Goal: Task Accomplishment & Management: Manage account settings

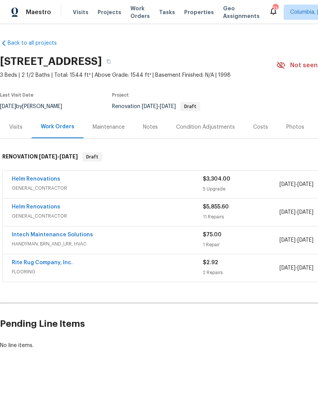
click at [40, 177] on link "Helm Renovations" at bounding box center [36, 178] width 48 height 5
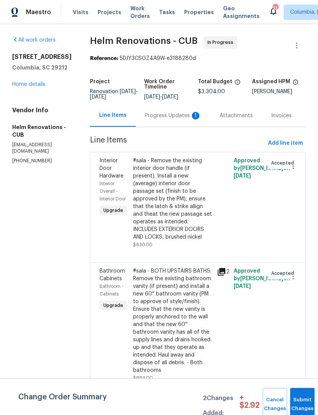
click at [167, 119] on div "Progress Updates 1" at bounding box center [173, 116] width 56 height 8
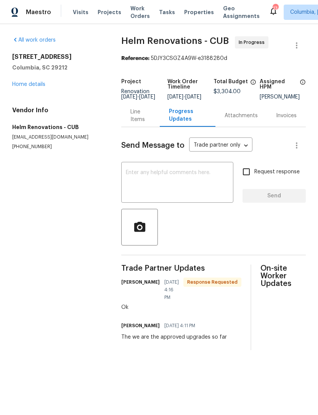
click at [140, 122] on div "Line Items" at bounding box center [140, 115] width 20 height 15
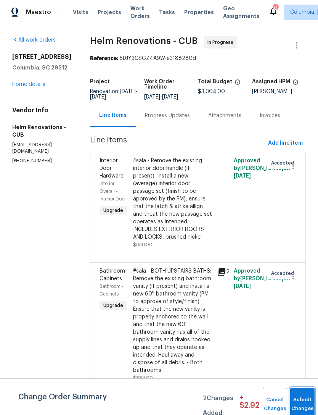
click at [300, 404] on span "Submit Changes" at bounding box center [302, 404] width 17 height 18
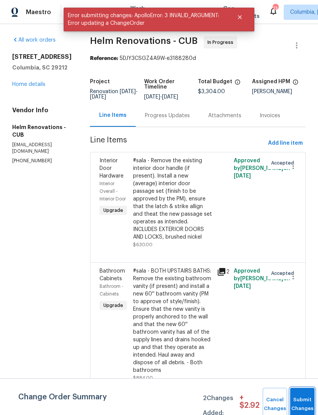
click at [298, 401] on button "Submit Changes" at bounding box center [302, 403] width 24 height 33
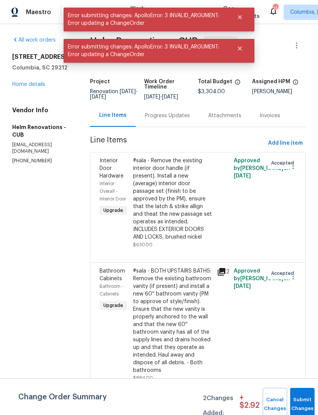
click at [24, 87] on link "Home details" at bounding box center [28, 84] width 33 height 5
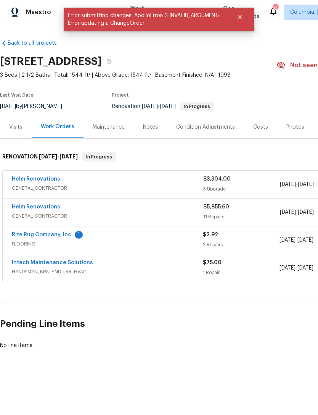
click at [52, 236] on link "Rite Rug Company, Inc." at bounding box center [42, 234] width 61 height 5
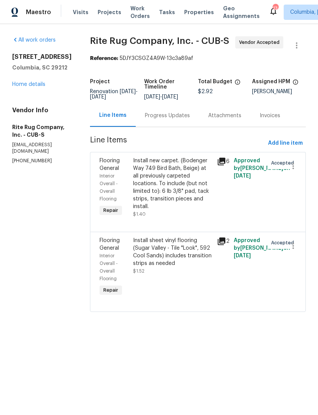
click at [166, 119] on div "Progress Updates" at bounding box center [167, 116] width 45 height 8
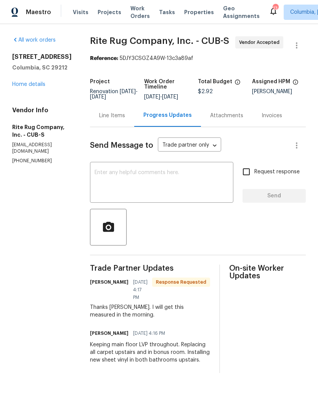
click at [162, 170] on div "x ​" at bounding box center [161, 183] width 143 height 39
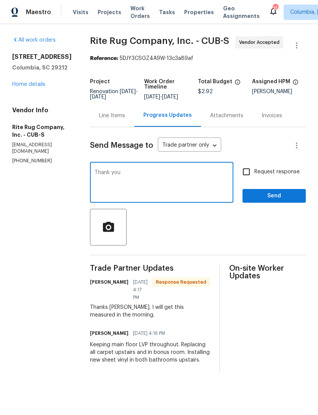
type textarea "Thank you"
click at [277, 201] on span "Send" at bounding box center [274, 196] width 51 height 10
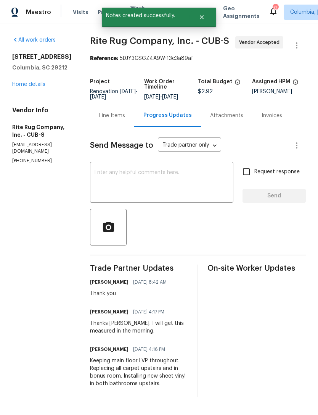
click at [15, 82] on link "Home details" at bounding box center [28, 84] width 33 height 5
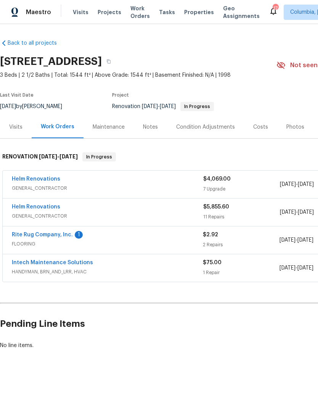
click at [50, 236] on link "Rite Rug Company, Inc." at bounding box center [42, 234] width 61 height 5
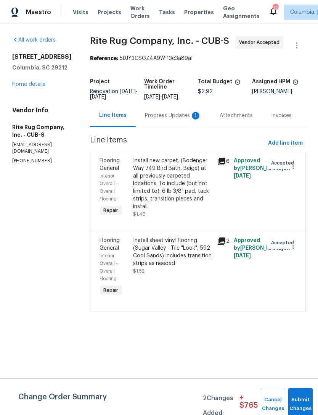
click at [167, 119] on div "Progress Updates 1" at bounding box center [173, 116] width 56 height 8
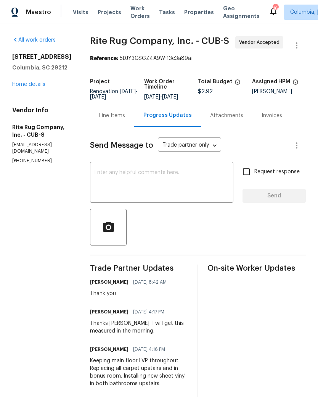
click at [32, 85] on link "Home details" at bounding box center [28, 84] width 33 height 5
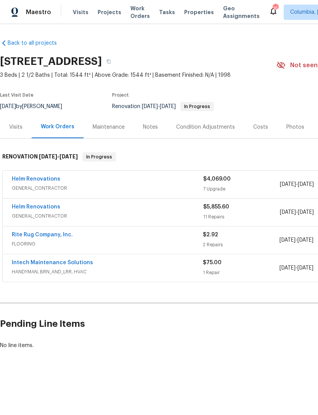
click at [39, 178] on link "Helm Renovations" at bounding box center [36, 178] width 48 height 5
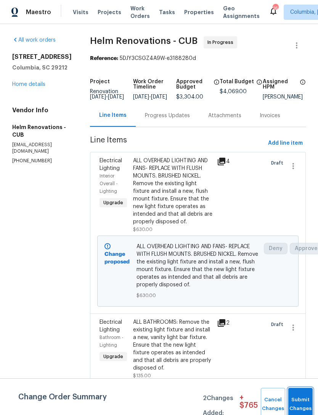
click at [299, 403] on span "Submit Changes" at bounding box center [300, 404] width 17 height 18
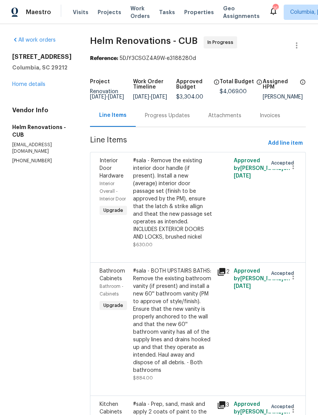
click at [29, 84] on link "Home details" at bounding box center [28, 84] width 33 height 5
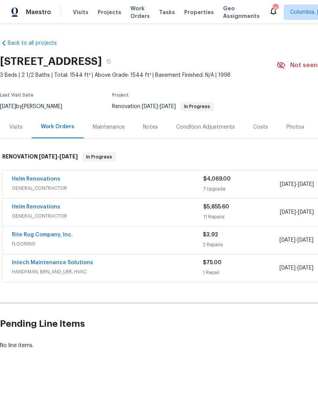
click at [59, 262] on link "Intech Maintenance Solutions" at bounding box center [52, 262] width 81 height 5
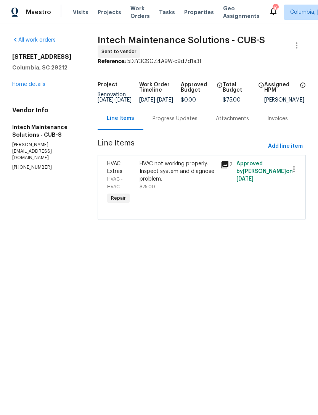
click at [169, 122] on div "Progress Updates" at bounding box center [175, 119] width 45 height 8
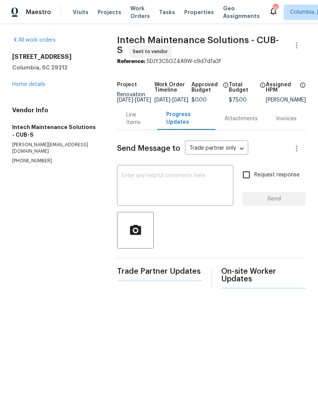
click at [161, 188] on textarea at bounding box center [175, 186] width 107 height 27
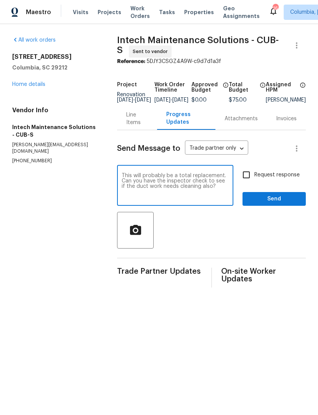
type textarea "This will probably be a total replacement. Can you have the inspector check to …"
click at [247, 182] on input "Request response" at bounding box center [246, 175] width 16 height 16
checkbox input "true"
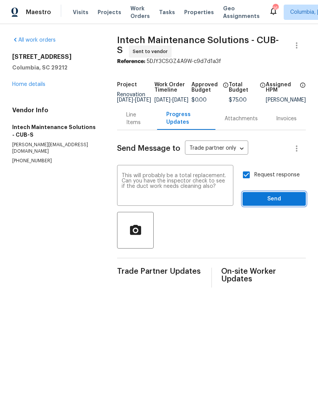
click at [269, 204] on span "Send" at bounding box center [274, 199] width 51 height 10
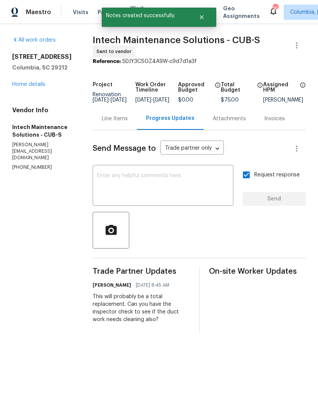
click at [37, 85] on link "Home details" at bounding box center [28, 84] width 33 height 5
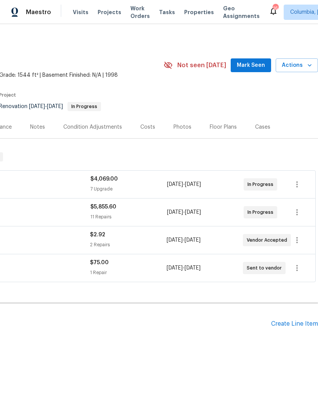
scroll to position [0, 113]
click at [143, 125] on div "Costs" at bounding box center [147, 127] width 15 height 8
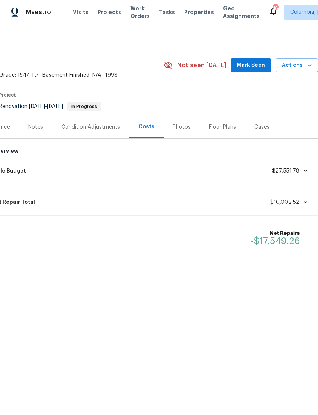
scroll to position [0, 113]
click at [30, 132] on div "Notes" at bounding box center [35, 127] width 33 height 22
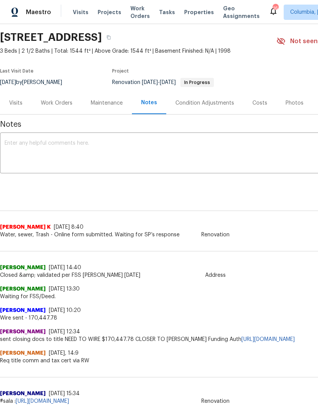
scroll to position [25, 0]
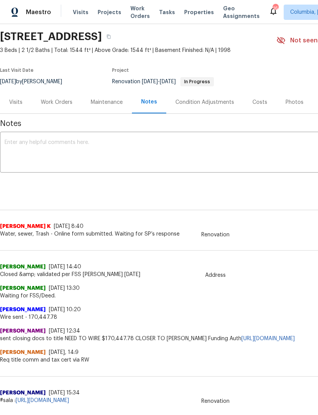
click at [58, 108] on div "Work Orders" at bounding box center [57, 102] width 50 height 22
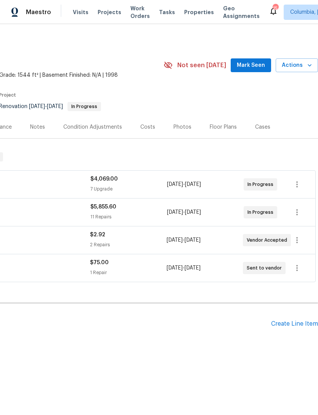
scroll to position [0, 113]
click at [290, 323] on div "Create Line Item" at bounding box center [294, 323] width 47 height 7
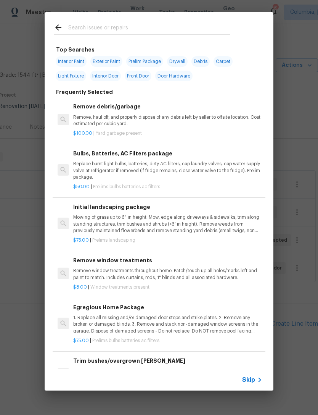
click at [82, 20] on div at bounding box center [142, 27] width 194 height 30
click at [83, 31] on input "text" at bounding box center [149, 28] width 162 height 11
type input "Land"
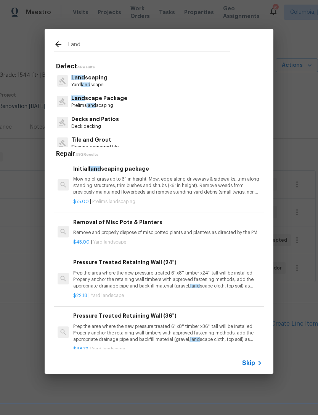
click at [181, 189] on p "Mowing of grass up to 6" in height. Mow, edge along driveways & sidewalks, trim…" at bounding box center [167, 185] width 189 height 19
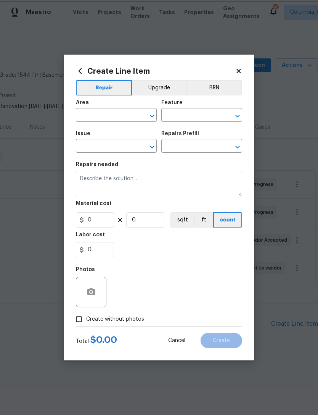
type input "Home Readiness Packages"
type input "Landscape Package"
type input "Initial landscaping package $75.00"
type textarea "Mowing of grass up to 6" in height. Mow, edge along driveways & sidewalks, trim…"
type input "75"
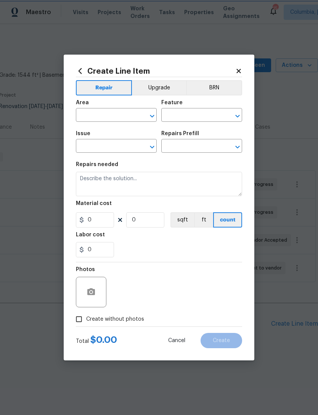
type input "1"
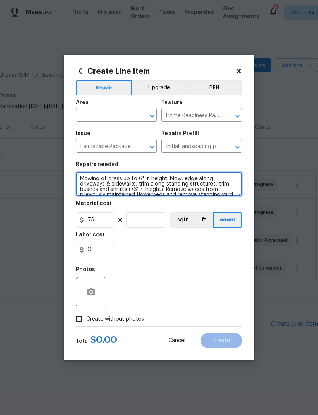
click at [181, 188] on textarea "Mowing of grass up to 6" in height. Mow, edge along driveways & sidewalks, trim…" at bounding box center [159, 184] width 166 height 24
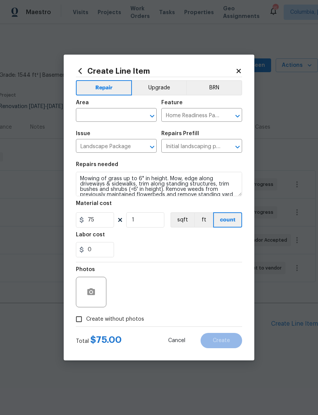
click at [121, 114] on input "text" at bounding box center [105, 116] width 59 height 12
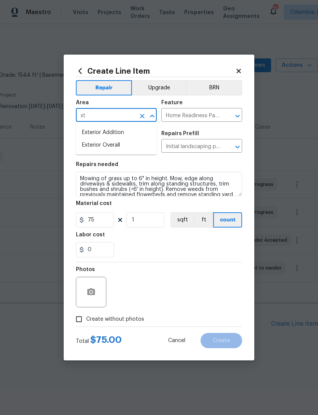
type input "x"
click at [121, 147] on li "Exterior Overall" at bounding box center [116, 145] width 81 height 13
type input "Exterior Overall"
click at [191, 249] on div "0" at bounding box center [159, 249] width 166 height 15
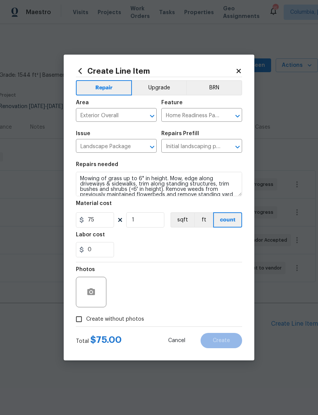
click at [76, 318] on input "Create without photos" at bounding box center [79, 319] width 14 height 14
checkbox input "true"
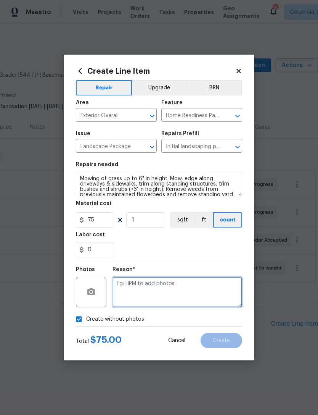
click at [169, 287] on textarea at bounding box center [177, 291] width 130 height 31
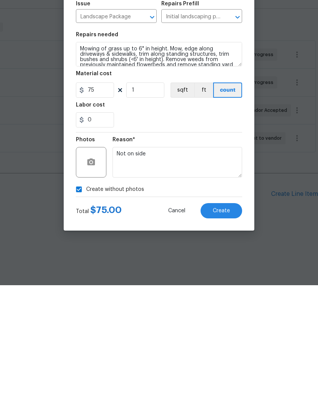
click at [179, 242] on div "0" at bounding box center [159, 249] width 166 height 15
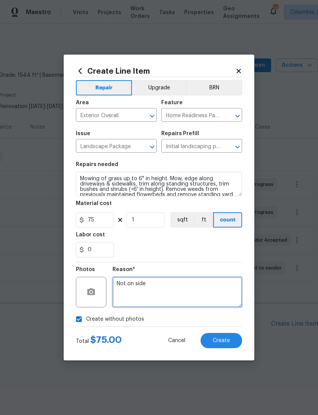
click at [168, 286] on textarea "Not on side" at bounding box center [177, 291] width 130 height 31
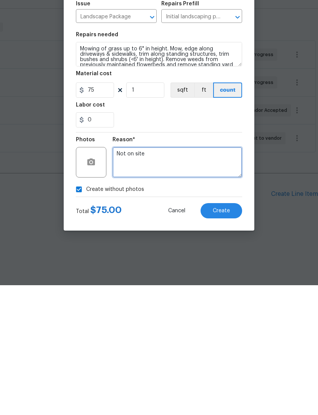
type textarea "Not on site"
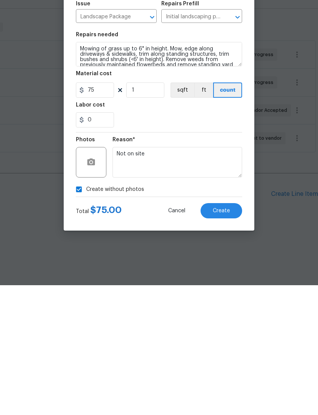
click at [222, 337] on span "Create" at bounding box center [221, 340] width 17 height 6
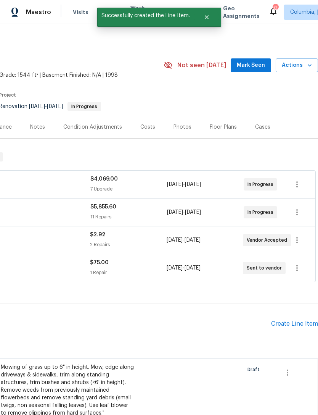
click at [289, 323] on div "Create Line Item" at bounding box center [294, 323] width 47 height 7
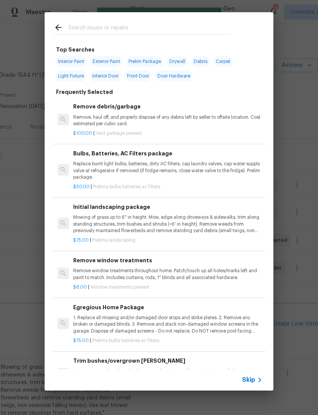
click at [80, 29] on input "text" at bounding box center [149, 28] width 162 height 11
type input "Pressure"
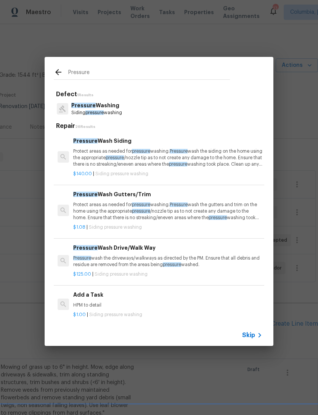
click at [170, 160] on p "Protect areas as needed for pressure washing. Pressure wash the siding on the h…" at bounding box center [167, 157] width 189 height 19
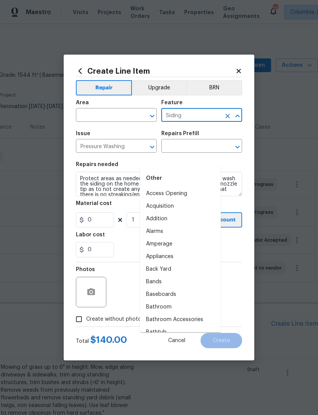
type input "Pressure Wash Siding $140.00"
type input "140"
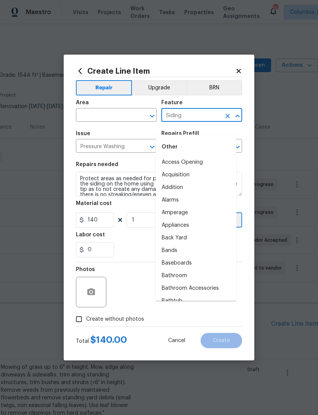
click at [87, 111] on input "text" at bounding box center [105, 116] width 59 height 12
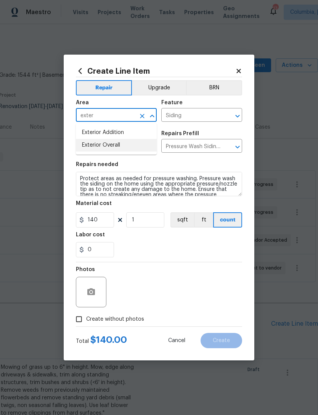
click at [126, 147] on li "Exterior Overall" at bounding box center [116, 145] width 81 height 13
type input "Exterior Overall"
click at [126, 147] on input "Pressure Washing" at bounding box center [105, 147] width 59 height 12
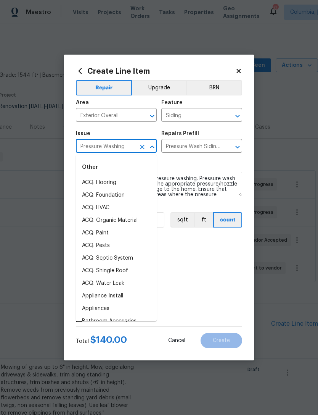
click at [196, 165] on div "Repairs needed" at bounding box center [159, 167] width 166 height 10
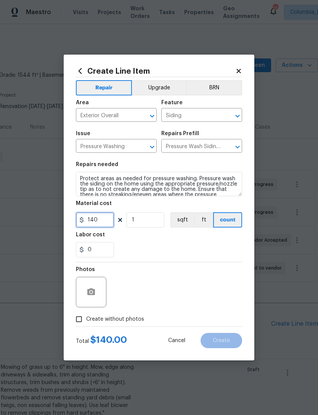
click at [101, 216] on input "140" at bounding box center [95, 219] width 38 height 15
click at [105, 219] on input "140" at bounding box center [95, 219] width 38 height 15
type input "350"
click at [176, 248] on div "0" at bounding box center [159, 249] width 166 height 15
click at [84, 318] on input "Create without photos" at bounding box center [79, 319] width 14 height 14
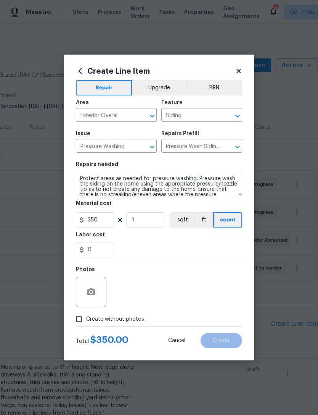
checkbox input "true"
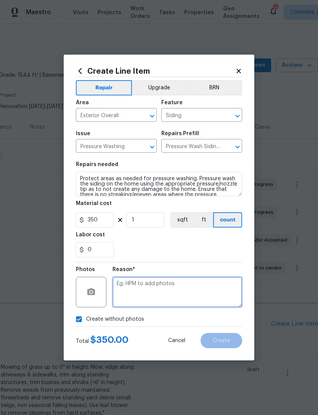
click at [168, 291] on textarea at bounding box center [177, 291] width 130 height 31
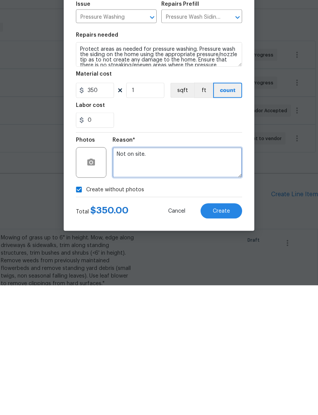
type textarea "Not on site."
click at [222, 333] on button "Create" at bounding box center [222, 340] width 42 height 15
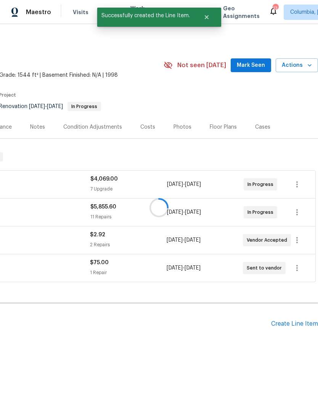
scroll to position [0, 0]
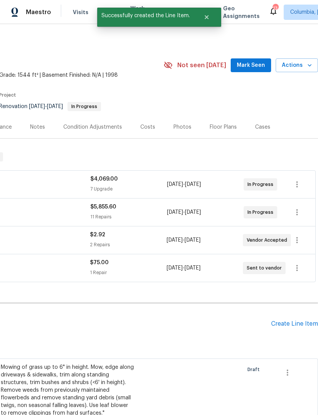
click at [299, 324] on div "Create Line Item" at bounding box center [294, 323] width 47 height 7
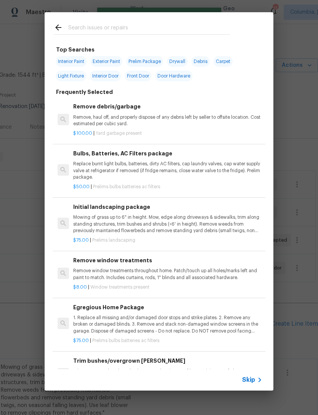
click at [62, 29] on icon at bounding box center [58, 27] width 9 height 9
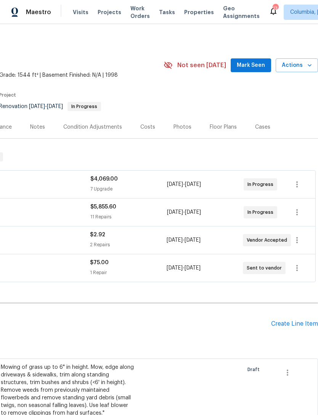
click at [176, 411] on div at bounding box center [206, 394] width 69 height 66
click at [296, 322] on div "Create Line Item" at bounding box center [294, 323] width 47 height 7
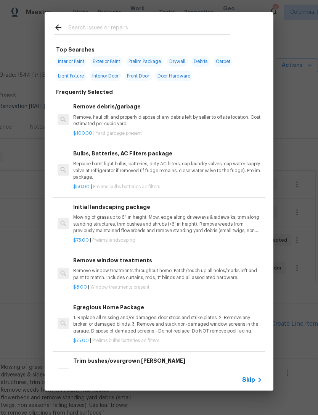
click at [80, 24] on input "text" at bounding box center [149, 28] width 162 height 11
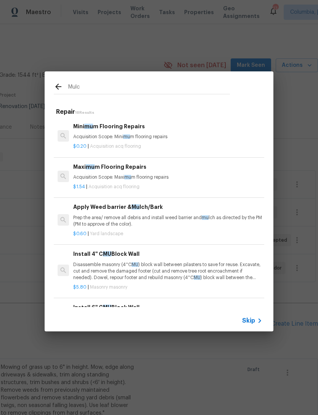
type input "Mulch"
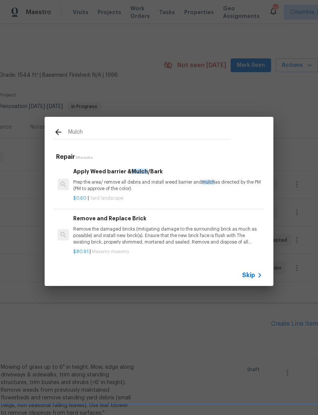
click at [182, 185] on p "Prep the area/ remove all debris and install weed barrier and mulch as directed…" at bounding box center [167, 185] width 189 height 13
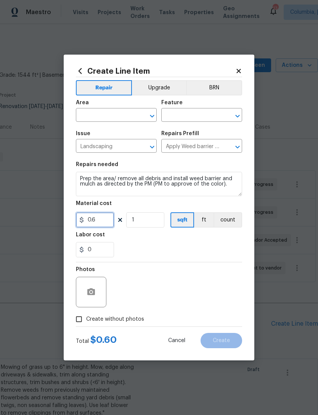
click at [97, 222] on input "0.6" at bounding box center [95, 219] width 38 height 15
type input "600"
click at [141, 250] on div "0" at bounding box center [159, 249] width 166 height 15
click at [89, 117] on input "text" at bounding box center [105, 116] width 59 height 12
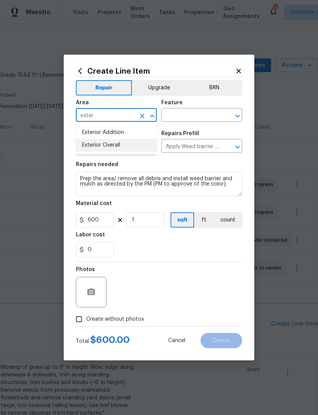
click at [135, 149] on li "Exterior Overall" at bounding box center [116, 145] width 81 height 13
type input "Exterior Overall"
click at [190, 117] on input "text" at bounding box center [190, 116] width 59 height 12
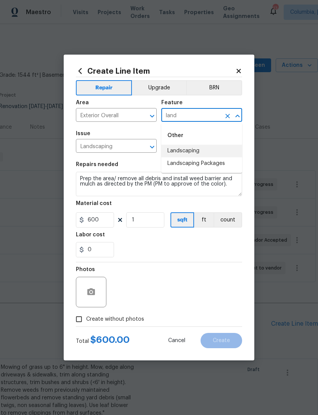
click at [195, 152] on li "Landscaping" at bounding box center [201, 151] width 81 height 13
type input "Landscaping"
click at [186, 255] on div "0" at bounding box center [159, 249] width 166 height 15
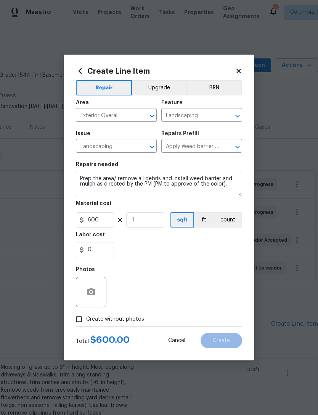
click at [84, 321] on input "Create without photos" at bounding box center [79, 319] width 14 height 14
checkbox input "true"
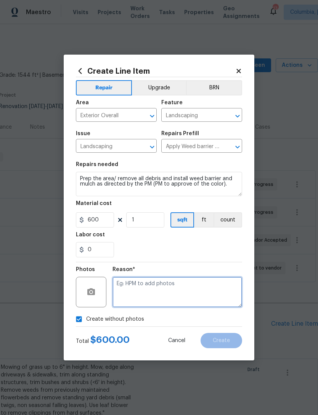
click at [160, 286] on textarea at bounding box center [177, 291] width 130 height 31
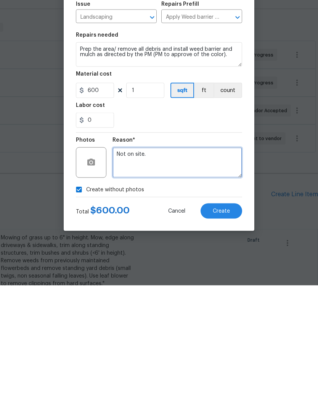
type textarea "Not on site."
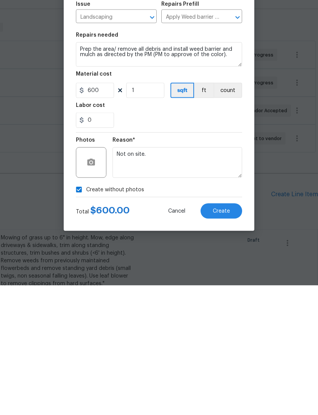
click at [226, 333] on button "Create" at bounding box center [222, 340] width 42 height 15
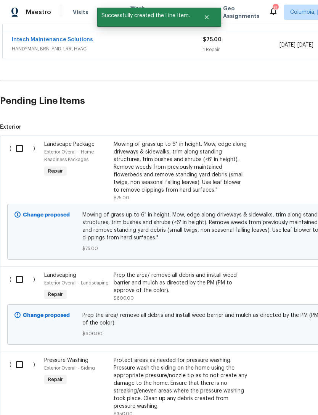
scroll to position [231, 0]
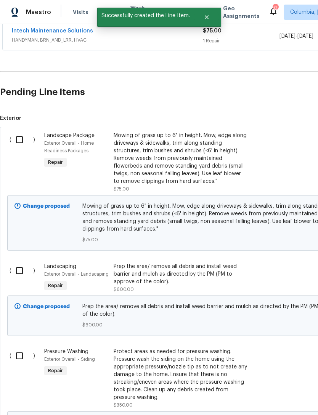
click at [185, 274] on div "Prep the area/ remove all debris and install weed barrier and mulch as directed…" at bounding box center [181, 273] width 134 height 23
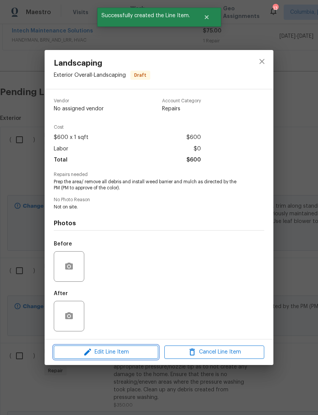
click at [131, 353] on span "Edit Line Item" at bounding box center [106, 352] width 100 height 10
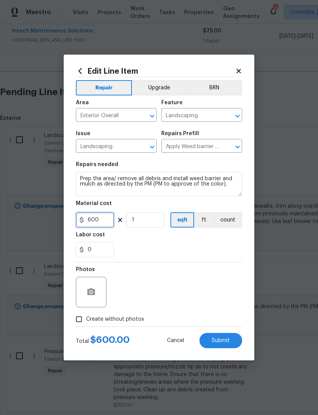
click at [104, 217] on input "600" at bounding box center [95, 219] width 38 height 15
type input "400"
click at [205, 243] on div "0" at bounding box center [159, 249] width 166 height 15
click at [222, 341] on span "Submit" at bounding box center [221, 340] width 18 height 6
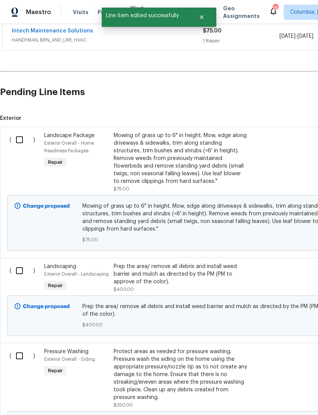
click at [17, 138] on input "checkbox" at bounding box center [22, 140] width 22 height 16
checkbox input "true"
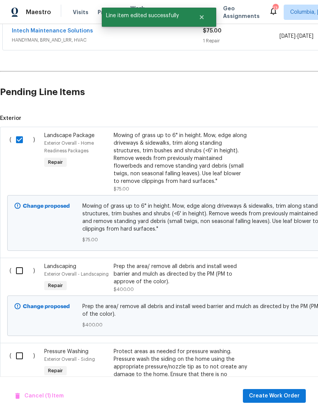
click at [19, 271] on input "checkbox" at bounding box center [22, 270] width 22 height 16
checkbox input "true"
click at [24, 353] on input "checkbox" at bounding box center [22, 355] width 22 height 16
checkbox input "true"
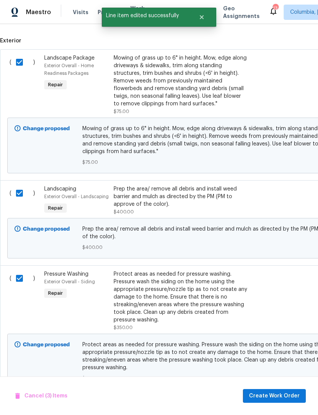
scroll to position [319, -1]
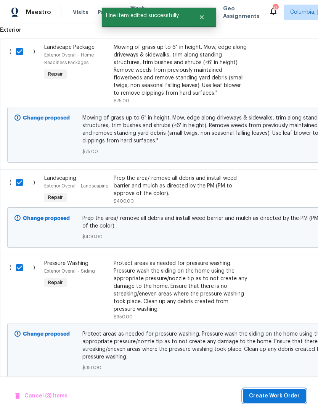
click at [274, 400] on button "Create Work Order" at bounding box center [274, 396] width 63 height 14
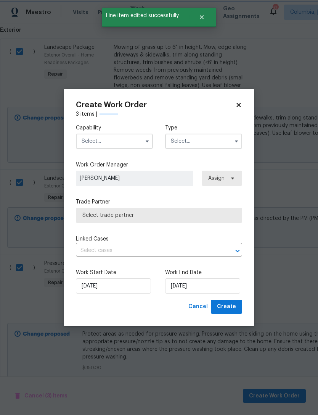
scroll to position [319, 0]
click at [91, 146] on input "text" at bounding box center [114, 140] width 77 height 15
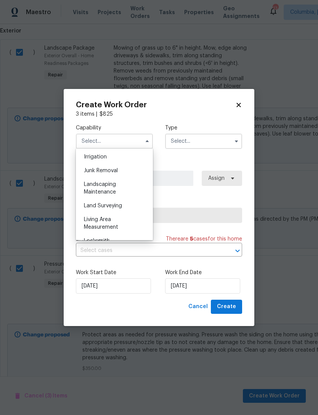
scroll to position [487, 0]
click at [90, 175] on div "Landscaping Maintenance" at bounding box center [114, 175] width 73 height 21
type input "Landscaping Maintenance"
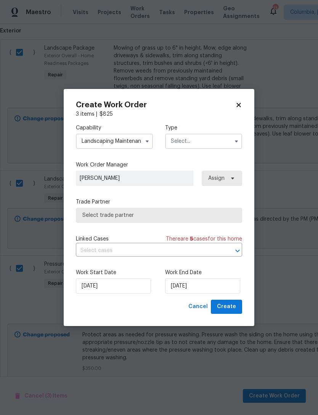
click at [187, 142] on input "text" at bounding box center [203, 140] width 77 height 15
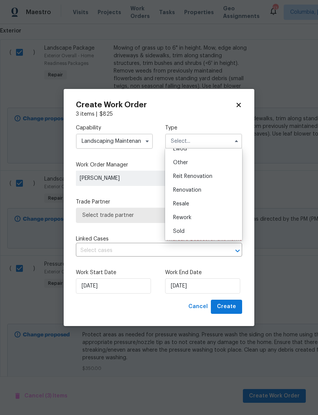
scroll to position [91, 0]
click at [180, 190] on span "Renovation" at bounding box center [187, 189] width 28 height 5
type input "Renovation"
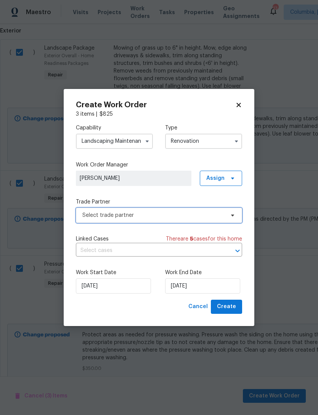
click at [88, 216] on span "Select trade partner" at bounding box center [153, 215] width 142 height 8
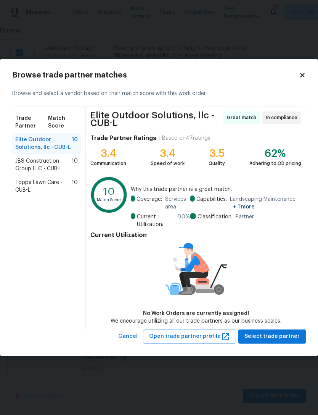
click at [20, 184] on span "Topps Lawn Care - CUB-L" at bounding box center [43, 185] width 56 height 15
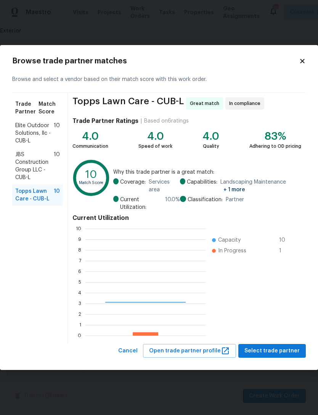
scroll to position [107, 121]
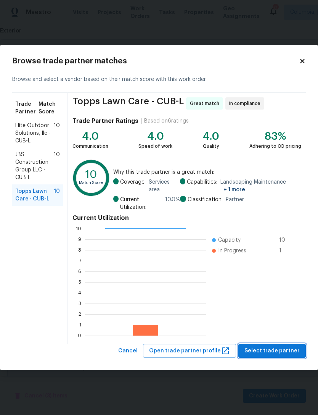
click at [267, 356] on button "Select trade partner" at bounding box center [271, 351] width 67 height 14
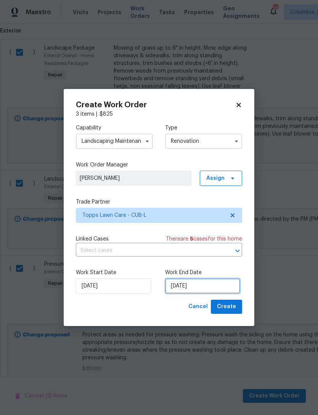
click at [210, 282] on input "[DATE]" at bounding box center [202, 285] width 75 height 15
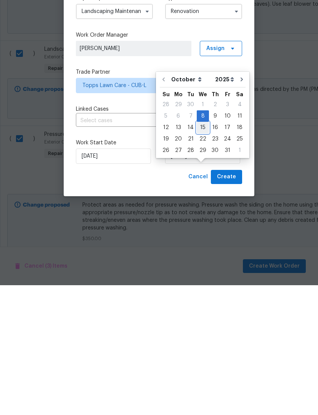
click at [205, 252] on div "15" at bounding box center [203, 257] width 12 height 11
type input "10/15/2025"
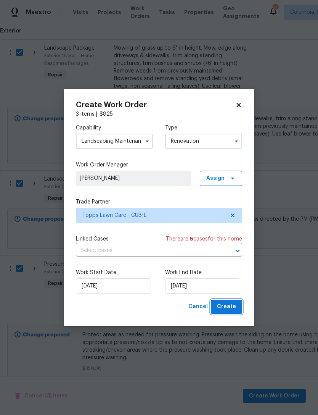
click at [233, 308] on span "Create" at bounding box center [226, 307] width 19 height 10
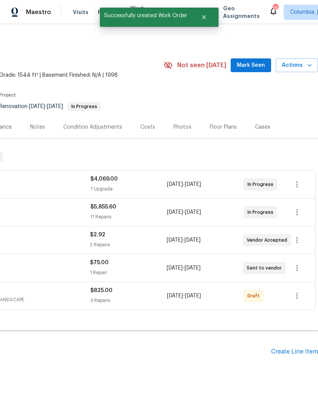
scroll to position [0, 113]
click at [297, 291] on icon "button" at bounding box center [296, 295] width 9 height 9
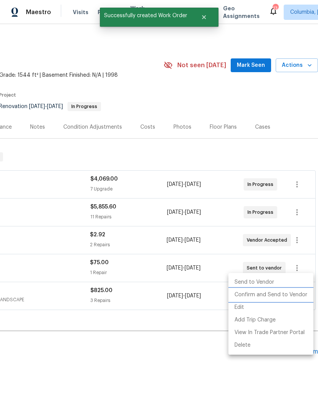
click at [281, 296] on li "Confirm and Send to Vendor" at bounding box center [270, 294] width 85 height 13
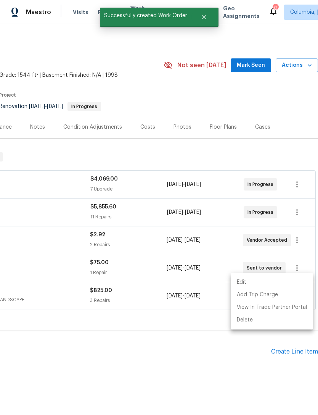
click at [170, 361] on div at bounding box center [159, 207] width 318 height 415
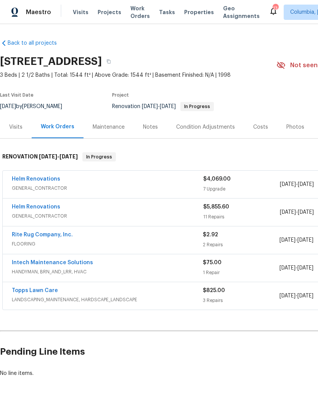
scroll to position [0, 0]
click at [28, 288] on link "Topps Lawn Care" at bounding box center [35, 290] width 46 height 5
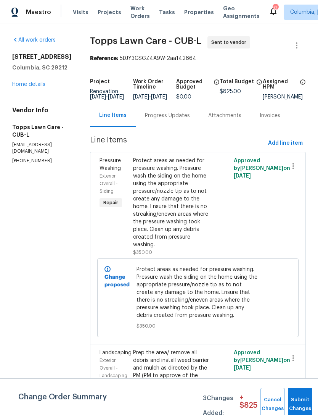
click at [150, 119] on div "Progress Updates" at bounding box center [167, 116] width 45 height 8
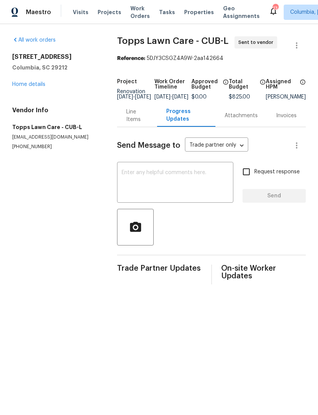
click at [171, 185] on textarea at bounding box center [175, 183] width 107 height 27
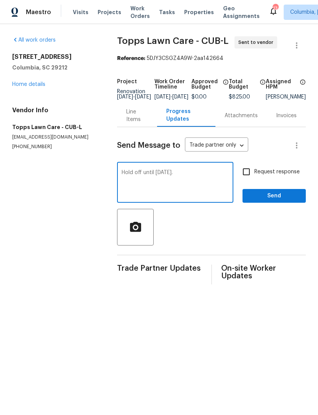
type textarea "Hold off until next Tuesday."
click at [252, 180] on input "Request response" at bounding box center [246, 172] width 16 height 16
checkbox input "true"
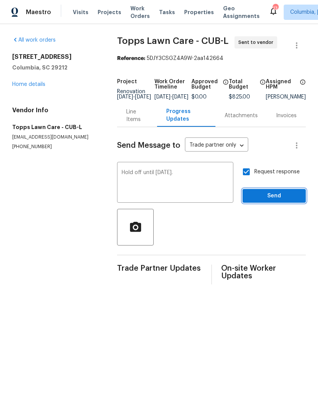
click at [272, 197] on span "Send" at bounding box center [274, 196] width 51 height 10
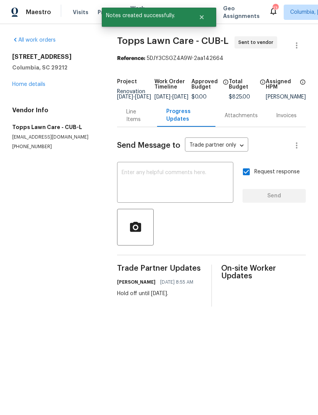
click at [20, 86] on link "Home details" at bounding box center [28, 84] width 33 height 5
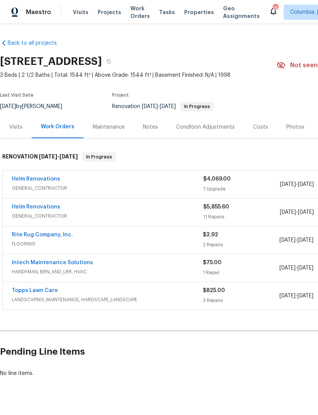
click at [43, 205] on link "Helm Renovations" at bounding box center [36, 206] width 48 height 5
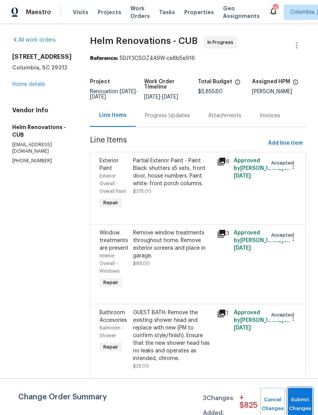
click at [298, 395] on button "Submit Changes" at bounding box center [300, 403] width 24 height 33
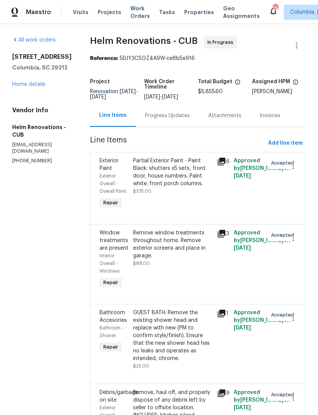
click at [169, 119] on div "Progress Updates" at bounding box center [167, 116] width 45 height 8
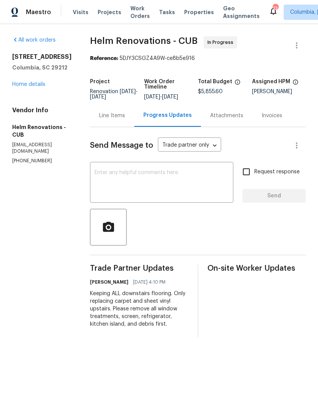
click at [150, 180] on textarea at bounding box center [162, 183] width 134 height 27
click at [130, 178] on textarea at bounding box center [162, 183] width 134 height 27
paste textarea "Paint ordered and to deliver today/ tomorrow. Appliances to deliver Monday 10/1…"
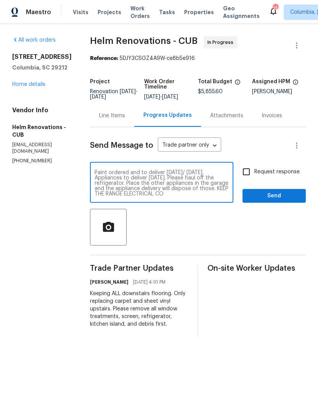
scroll to position [5, 0]
type textarea "Paint ordered and to deliver today/ tomorrow. Appliances to deliver Monday 10/1…"
click at [250, 176] on input "Request response" at bounding box center [246, 172] width 16 height 16
checkbox input "true"
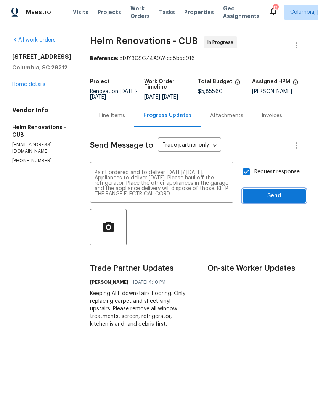
click at [274, 201] on span "Send" at bounding box center [274, 196] width 51 height 10
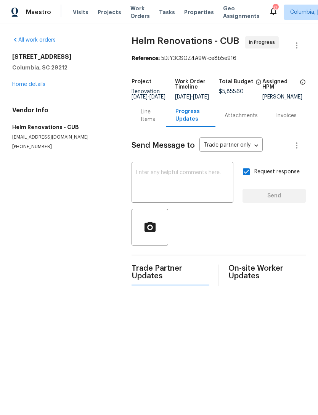
scroll to position [0, 0]
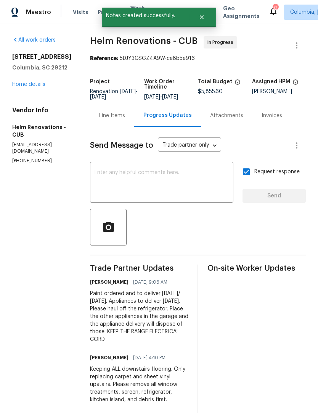
click at [21, 87] on link "Home details" at bounding box center [28, 84] width 33 height 5
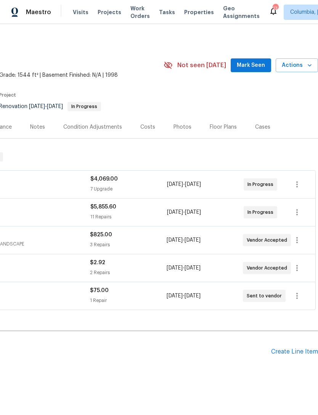
click at [286, 353] on div "Create Line Item" at bounding box center [294, 351] width 47 height 7
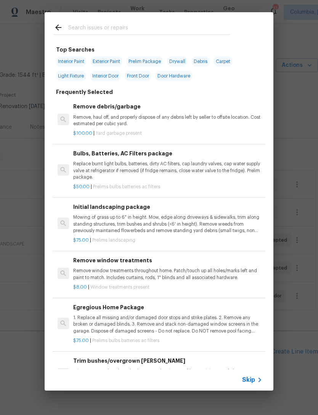
scroll to position [0, 113]
click at [74, 26] on input "text" at bounding box center [149, 28] width 162 height 11
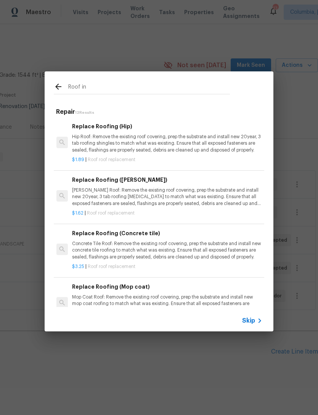
scroll to position [0, 1]
click at [106, 91] on input "Roof in" at bounding box center [149, 87] width 162 height 11
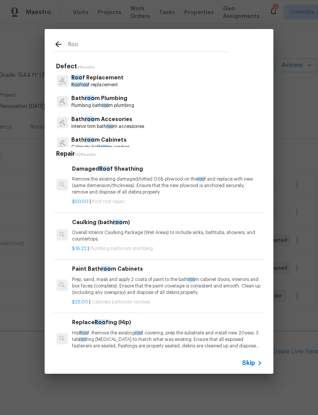
type input "Roof"
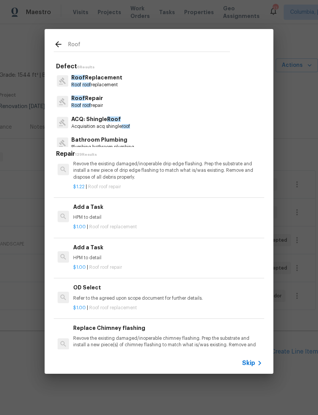
scroll to position [1472, 0]
click at [151, 254] on p "HPM to detail" at bounding box center [167, 257] width 189 height 6
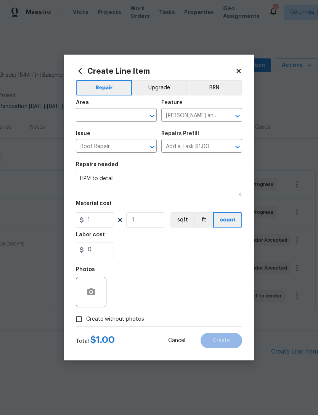
click at [107, 112] on input "text" at bounding box center [105, 116] width 59 height 12
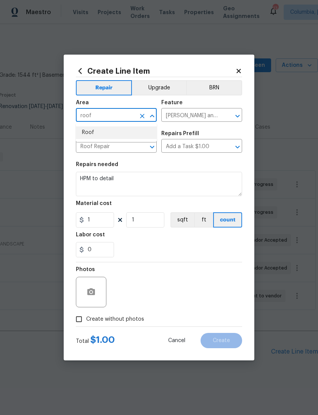
click at [85, 135] on li "Roof" at bounding box center [116, 132] width 81 height 13
type input "Roof"
click at [173, 115] on input "Eaves and Trim" at bounding box center [190, 116] width 59 height 12
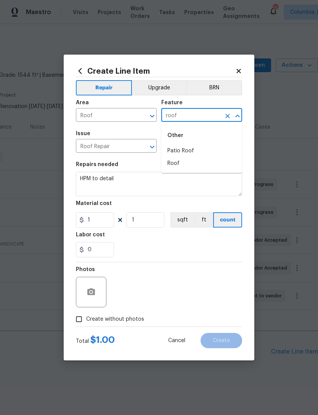
click at [194, 169] on li "Roof" at bounding box center [201, 163] width 81 height 13
type input "Roof"
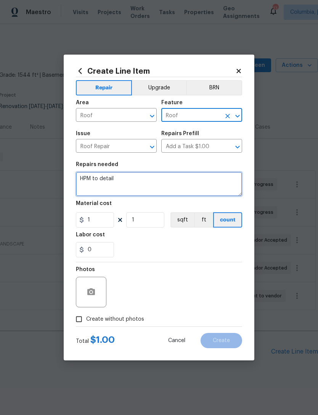
click at [164, 178] on textarea "HPM to detail" at bounding box center [159, 184] width 166 height 24
type textarea "H"
type textarea "R"
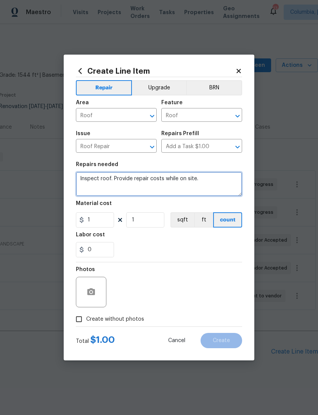
type textarea "Inspect roof. Provide repair costs while on site."
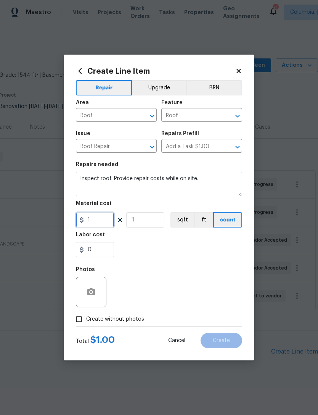
click at [93, 223] on input "1" at bounding box center [95, 219] width 38 height 15
type input "100"
click at [171, 249] on div "0" at bounding box center [159, 249] width 166 height 15
click at [77, 320] on input "Create without photos" at bounding box center [79, 319] width 14 height 14
checkbox input "true"
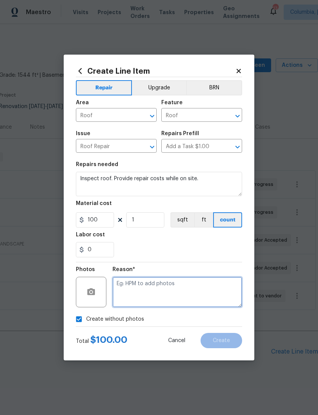
click at [175, 290] on textarea at bounding box center [177, 291] width 130 height 31
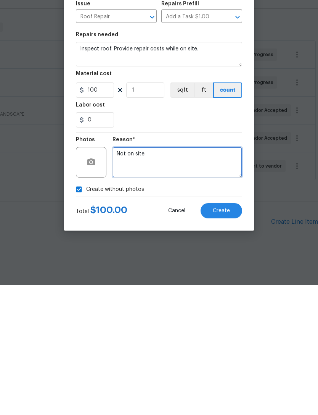
type textarea "Not on site."
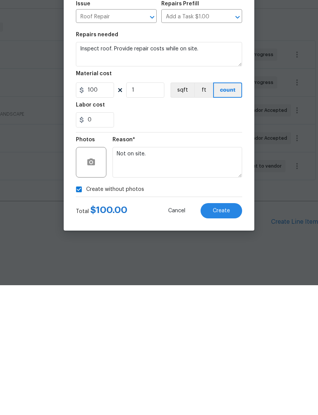
click at [231, 333] on button "Create" at bounding box center [222, 340] width 42 height 15
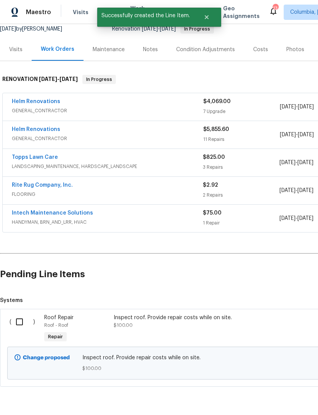
scroll to position [77, 0]
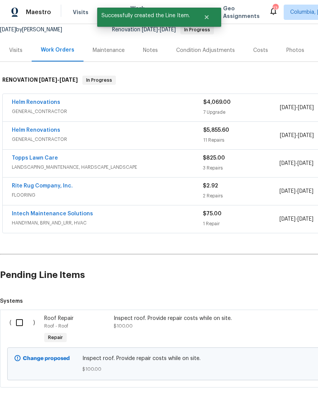
click at [22, 314] on input "checkbox" at bounding box center [22, 322] width 22 height 16
checkbox input "true"
click at [280, 398] on span "Create Work Order" at bounding box center [274, 396] width 51 height 10
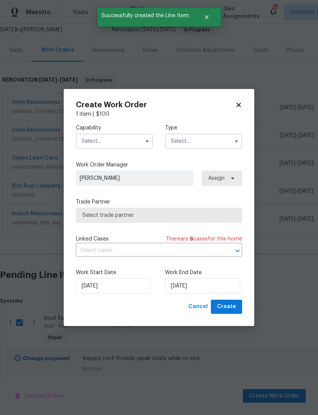
click at [94, 137] on input "text" at bounding box center [114, 140] width 77 height 15
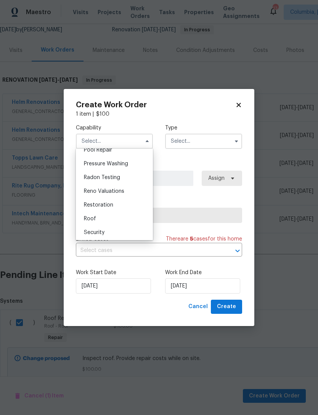
scroll to position [721, 0]
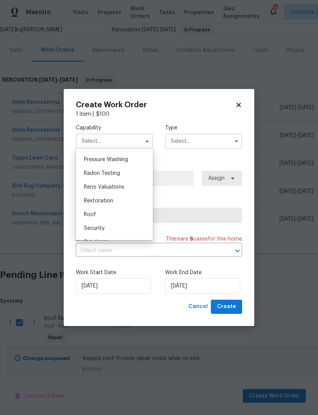
click at [89, 214] on span "Roof" at bounding box center [90, 214] width 12 height 5
type input "Roof"
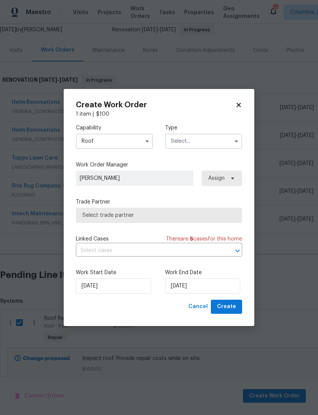
click at [194, 142] on input "text" at bounding box center [203, 140] width 77 height 15
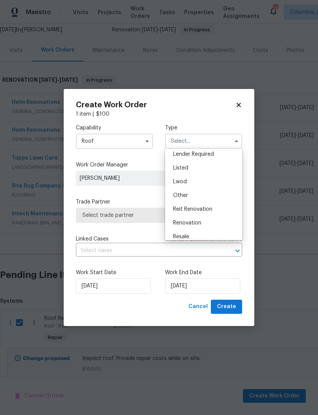
scroll to position [58, 0]
click at [207, 223] on div "Renovation" at bounding box center [203, 223] width 73 height 14
type input "Renovation"
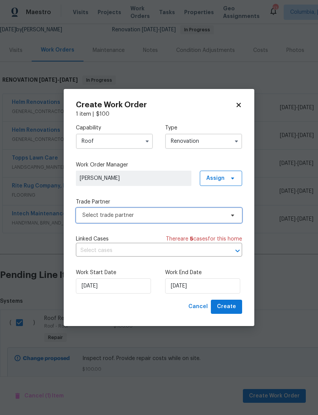
click at [96, 215] on span "Select trade partner" at bounding box center [153, 215] width 142 height 8
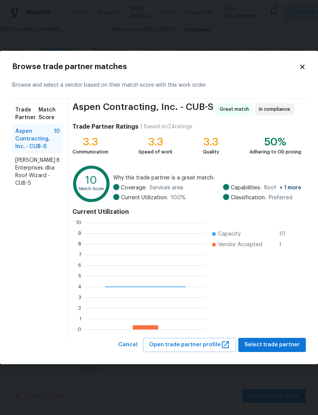
scroll to position [107, 121]
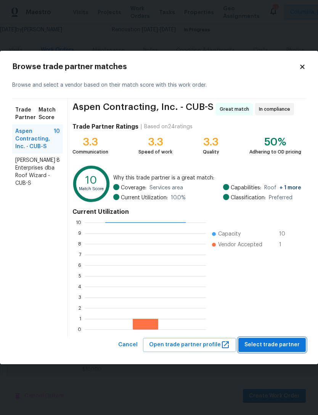
click at [274, 344] on span "Select trade partner" at bounding box center [271, 345] width 55 height 10
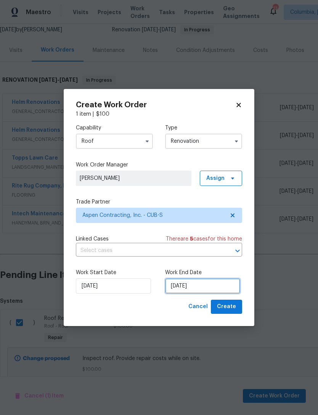
click at [186, 289] on input "[DATE]" at bounding box center [202, 285] width 75 height 15
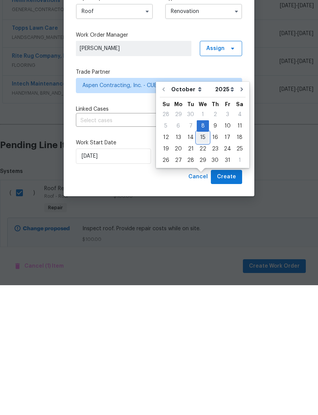
click at [206, 262] on div "15" at bounding box center [203, 267] width 12 height 11
type input "10/15/2025"
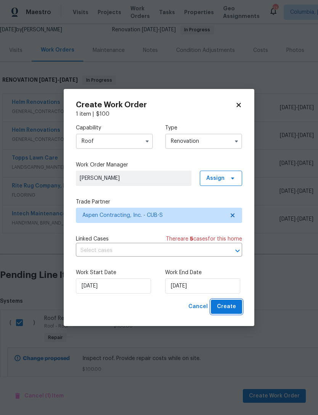
click at [231, 312] on button "Create" at bounding box center [226, 306] width 31 height 14
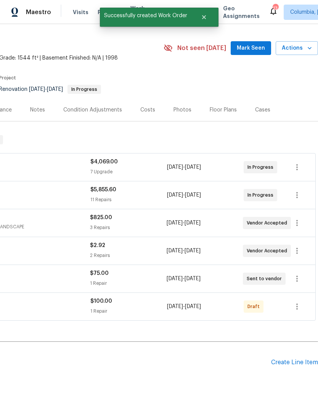
scroll to position [17, 113]
click at [299, 302] on icon "button" at bounding box center [296, 306] width 9 height 9
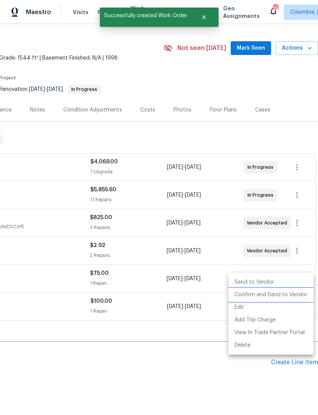
click at [284, 292] on li "Confirm and Send to Vendor" at bounding box center [270, 294] width 85 height 13
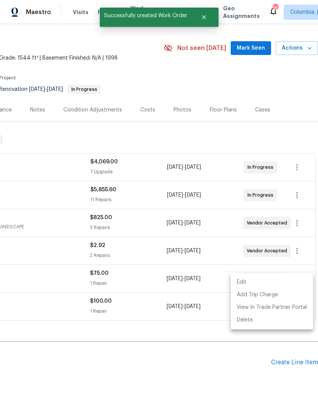
click at [173, 358] on div at bounding box center [159, 207] width 318 height 415
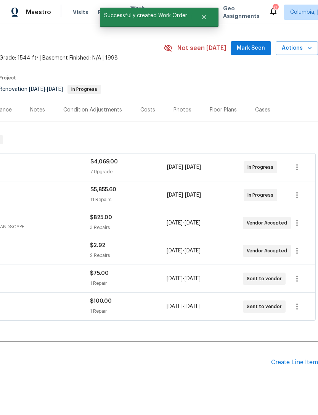
click at [183, 363] on div "Back to all projects 129 Cedar Field Ln, Columbia, SC 29212 3 Beds | 2 1/2 Bath…" at bounding box center [102, 205] width 431 height 378
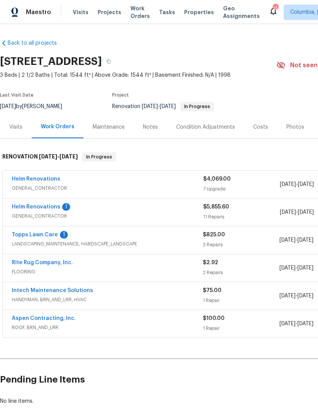
scroll to position [0, 0]
click at [27, 204] on link "Helm Renovations" at bounding box center [36, 206] width 48 height 5
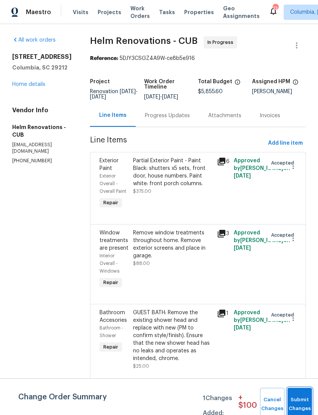
click at [299, 406] on span "Submit Changes" at bounding box center [299, 404] width 17 height 18
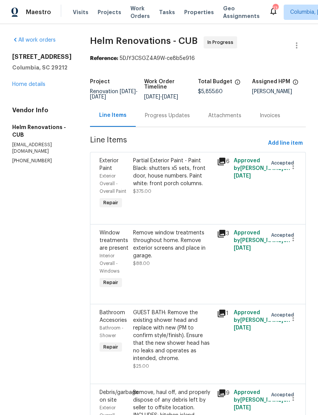
click at [170, 119] on div "Progress Updates" at bounding box center [167, 116] width 45 height 8
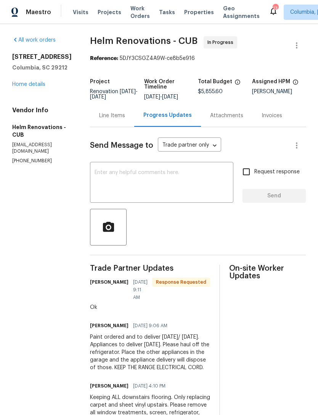
click at [19, 82] on link "Home details" at bounding box center [28, 84] width 33 height 5
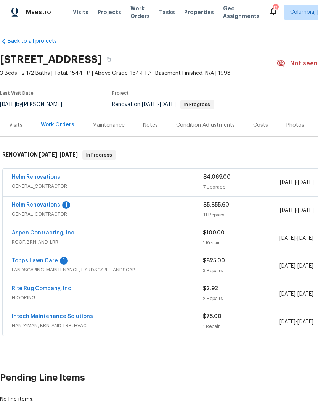
scroll to position [2, 0]
click at [23, 262] on link "Topps Lawn Care" at bounding box center [35, 260] width 46 height 5
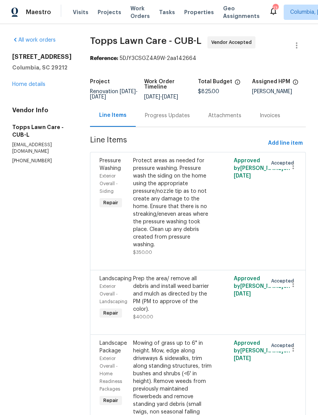
click at [145, 113] on div "Progress Updates" at bounding box center [167, 116] width 45 height 8
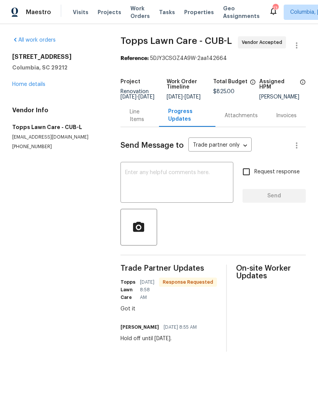
click at [13, 76] on div "129 Cedar Field Ln Columbia, SC 29212 Home details" at bounding box center [57, 70] width 90 height 35
click at [23, 86] on link "Home details" at bounding box center [28, 84] width 33 height 5
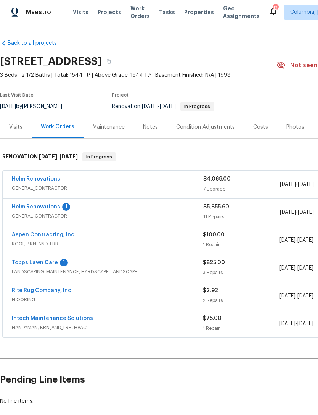
click at [25, 208] on link "Helm Renovations" at bounding box center [36, 206] width 48 height 5
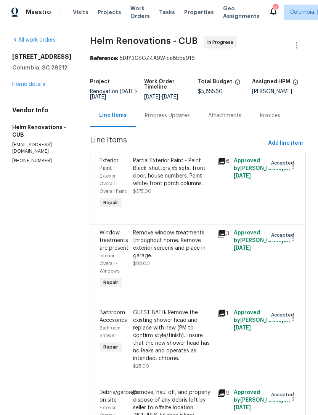
click at [169, 119] on div "Progress Updates" at bounding box center [167, 116] width 45 height 8
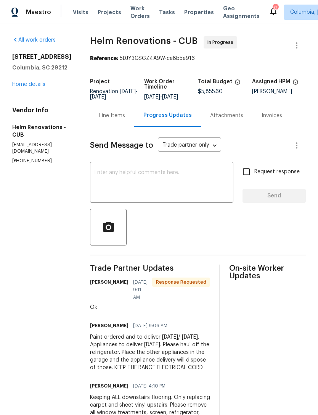
click at [16, 87] on link "Home details" at bounding box center [28, 84] width 33 height 5
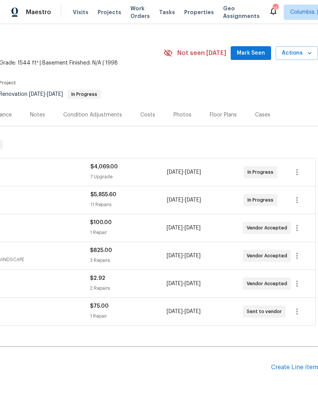
scroll to position [13, 113]
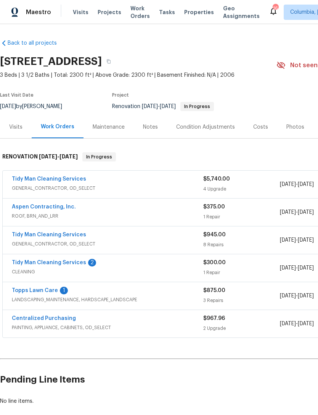
click at [29, 292] on link "Topps Lawn Care" at bounding box center [35, 290] width 46 height 5
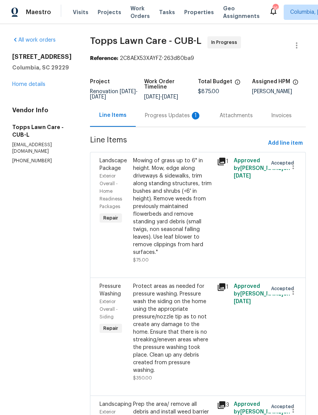
click at [145, 118] on div "Progress Updates 1" at bounding box center [173, 116] width 56 height 8
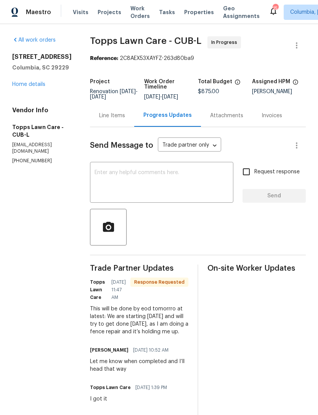
click at [103, 119] on div "Line Items" at bounding box center [112, 116] width 26 height 8
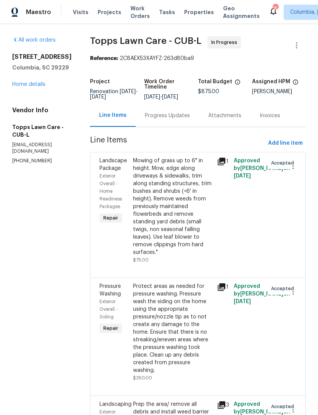
click at [145, 114] on div "Progress Updates" at bounding box center [167, 116] width 45 height 8
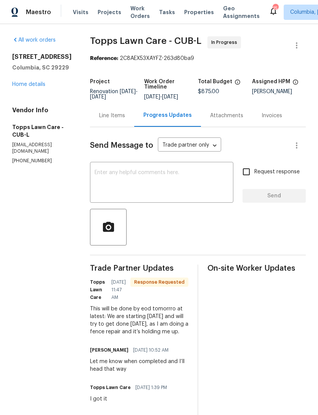
click at [107, 178] on textarea at bounding box center [162, 183] width 134 height 27
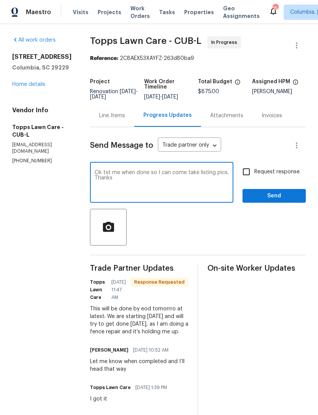
type textarea "Ok txt me when done so I can come take listing pics. Thanks"
click at [248, 176] on input "Request response" at bounding box center [246, 172] width 16 height 16
checkbox input "true"
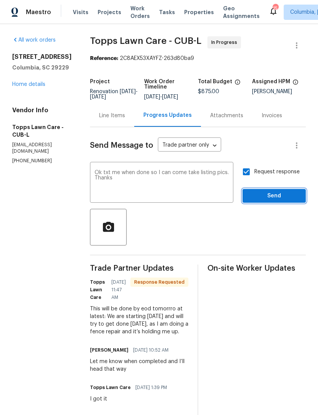
click at [277, 196] on button "Send" at bounding box center [274, 196] width 63 height 14
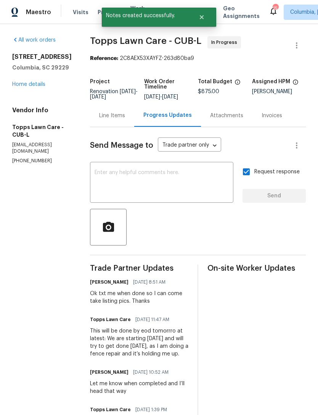
click at [24, 87] on link "Home details" at bounding box center [28, 84] width 33 height 5
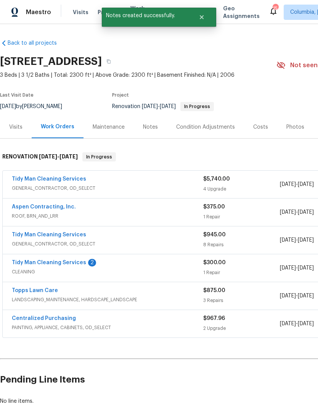
click at [29, 207] on link "Aspen Contracting, Inc." at bounding box center [44, 206] width 64 height 5
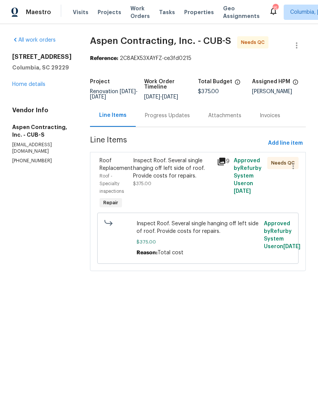
click at [174, 119] on div "Progress Updates" at bounding box center [167, 116] width 45 height 8
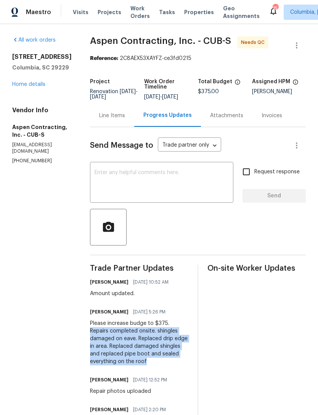
copy div "Repairs completed onsite. shingles damaged on eave. Replaced drip edge in area.…"
click at [114, 119] on div "Line Items" at bounding box center [112, 116] width 26 height 8
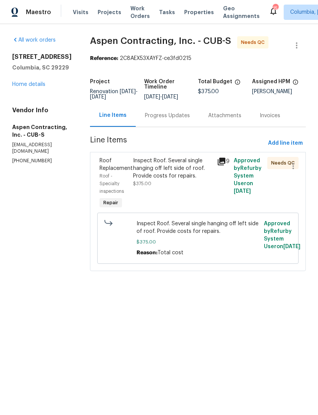
click at [176, 179] on div "Inspect Roof. Several single hanging off left side of roof. Provide costs for r…" at bounding box center [172, 168] width 79 height 23
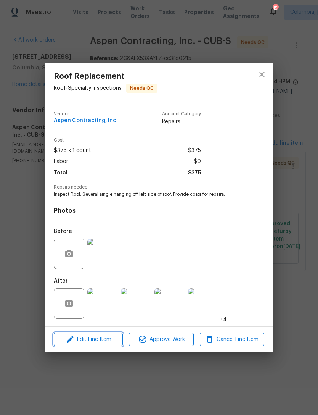
click at [99, 341] on span "Edit Line Item" at bounding box center [88, 339] width 64 height 10
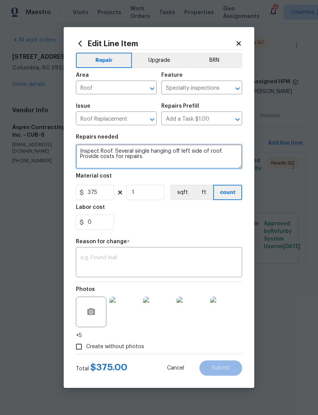
click at [155, 161] on textarea "Inspect Roof. Several single hanging off left side of roof. Provide costs for r…" at bounding box center [159, 156] width 166 height 24
click at [214, 160] on textarea "Inspect Roof. Several single hanging off left side of roof. Provide costs for r…" at bounding box center [159, 156] width 166 height 24
paste textarea "Repairs completed onsite. shingles damaged on eave. Replaced drip edge in area.…"
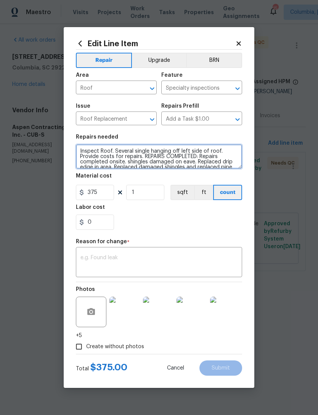
scroll to position [11, 0]
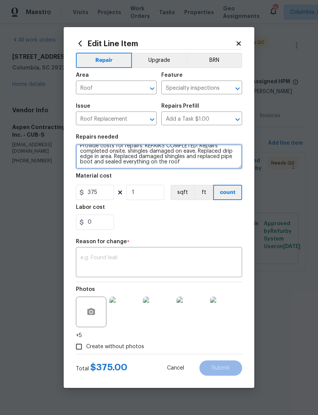
type textarea "Inspect Roof. Several single hanging off left side of roof. Provide costs for r…"
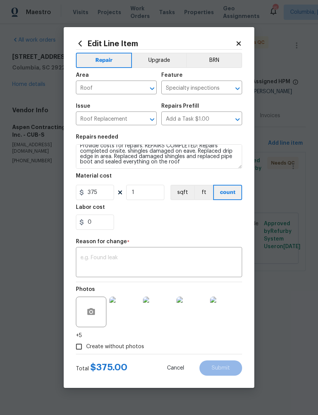
click at [153, 261] on textarea at bounding box center [158, 263] width 157 height 16
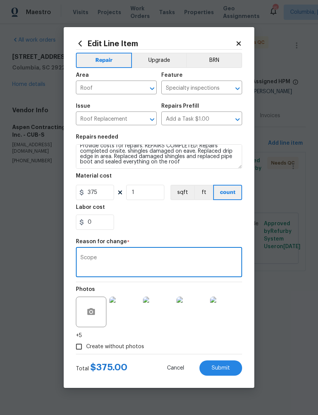
type textarea "Scope"
click at [173, 226] on div "0" at bounding box center [159, 221] width 166 height 15
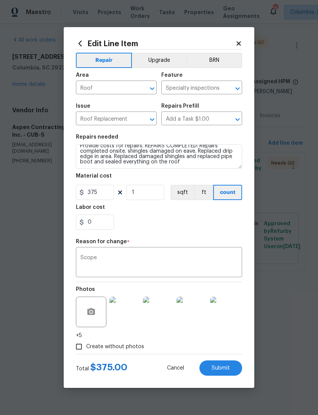
click at [224, 370] on span "Submit" at bounding box center [221, 368] width 18 height 6
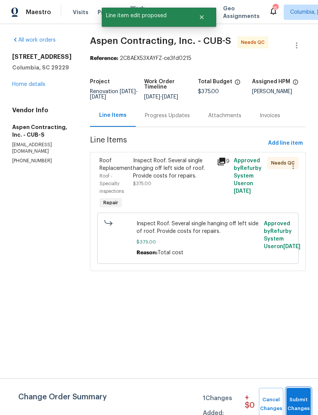
click at [298, 399] on span "Submit Changes" at bounding box center [298, 404] width 17 height 18
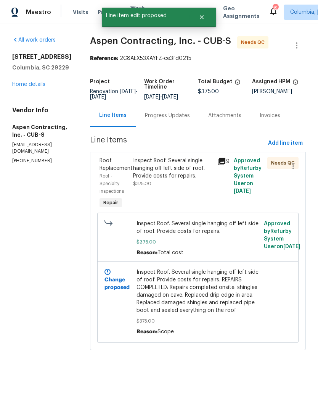
click at [172, 180] on div "Inspect Roof. Several single hanging off left side of roof. Provide costs for r…" at bounding box center [172, 168] width 79 height 23
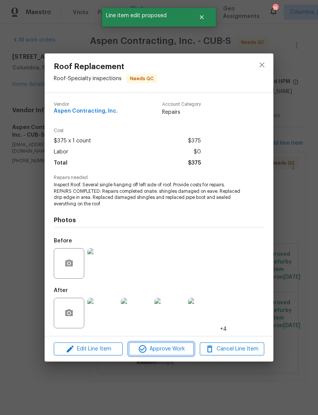
click at [170, 349] on span "Approve Work" at bounding box center [161, 349] width 60 height 10
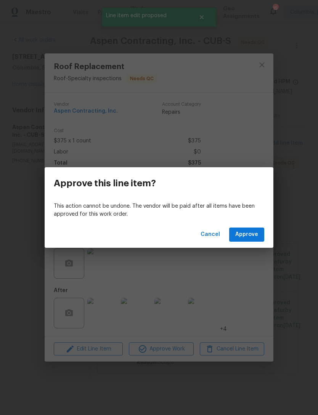
click at [257, 234] on span "Approve" at bounding box center [246, 235] width 23 height 10
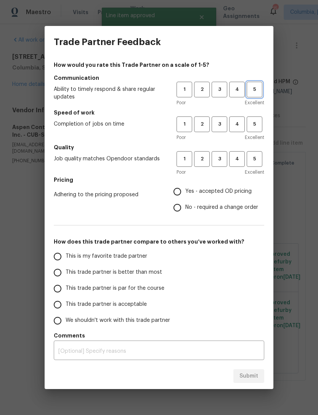
click at [251, 95] on button "5" at bounding box center [255, 90] width 16 height 16
click at [258, 126] on span "5" at bounding box center [254, 124] width 14 height 9
click at [260, 157] on span "5" at bounding box center [254, 158] width 14 height 9
click at [178, 191] on input "Yes - accepted OD pricing" at bounding box center [177, 191] width 16 height 16
radio input "true"
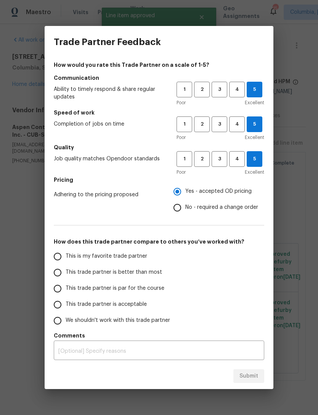
click at [96, 255] on span "This is my favorite trade partner" at bounding box center [107, 256] width 82 height 8
click at [66, 255] on input "This is my favorite trade partner" at bounding box center [58, 256] width 16 height 16
click at [252, 379] on span "Submit" at bounding box center [248, 376] width 19 height 10
radio input "true"
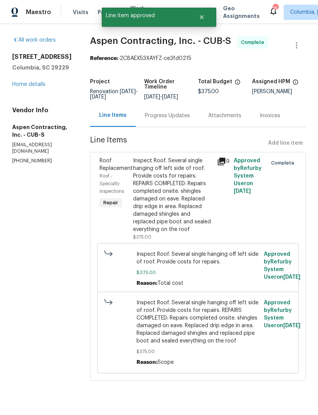
radio input "false"
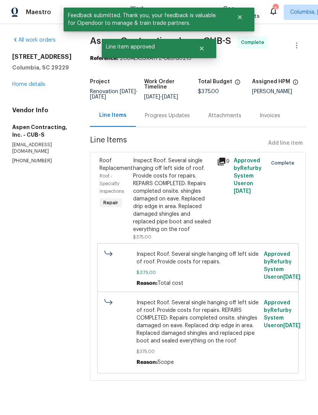
click at [28, 86] on link "Home details" at bounding box center [28, 84] width 33 height 5
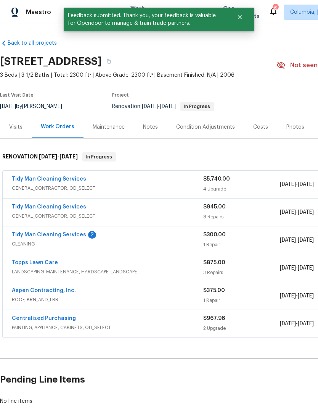
click at [58, 235] on link "Tidy Man Cleaning Services" at bounding box center [49, 234] width 74 height 5
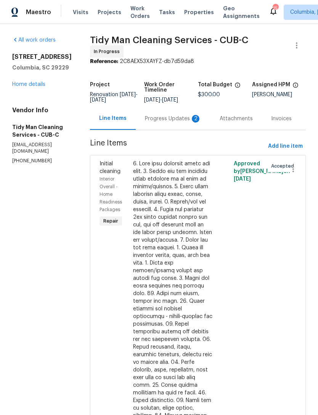
click at [163, 116] on div "Progress Updates 2" at bounding box center [173, 119] width 56 height 8
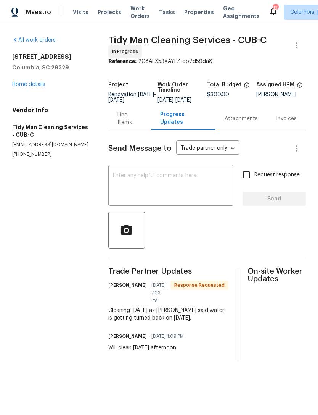
click at [172, 179] on textarea at bounding box center [171, 186] width 116 height 27
click at [132, 126] on div "Line Items" at bounding box center [129, 118] width 25 height 15
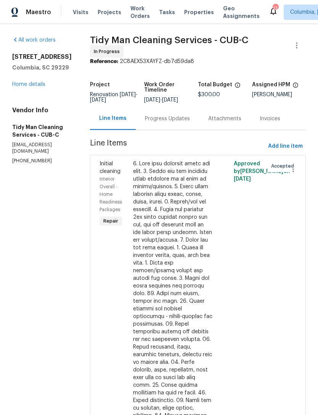
click at [161, 116] on div "Progress Updates" at bounding box center [167, 119] width 45 height 8
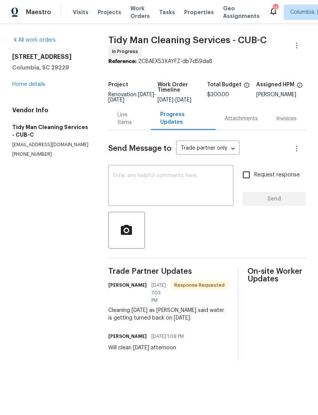
click at [180, 183] on textarea at bounding box center [171, 186] width 116 height 27
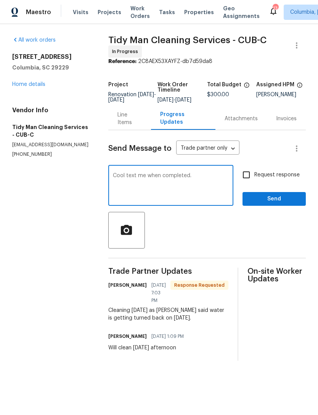
type textarea "Cool text me when completed."
click at [262, 202] on span "Send" at bounding box center [274, 199] width 51 height 10
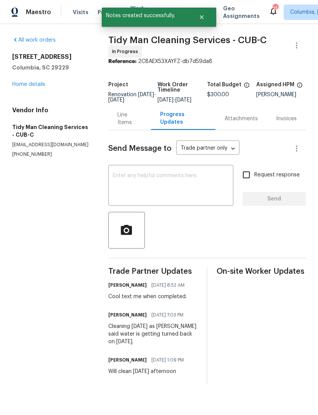
click at [18, 86] on link "Home details" at bounding box center [28, 84] width 33 height 5
